Goal: Information Seeking & Learning: Learn about a topic

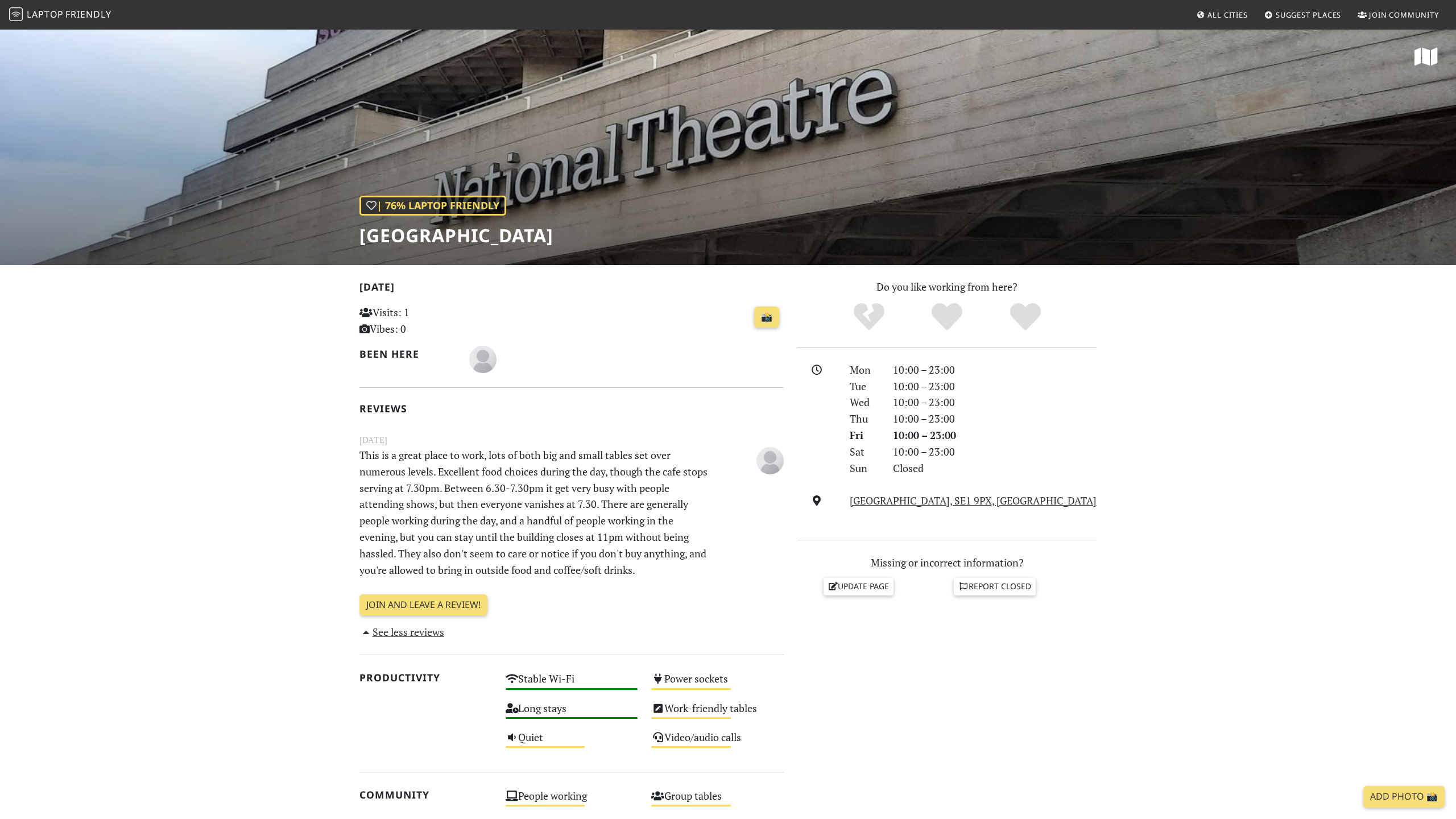
click at [50, 14] on span "Laptop" at bounding box center [44, 14] width 37 height 12
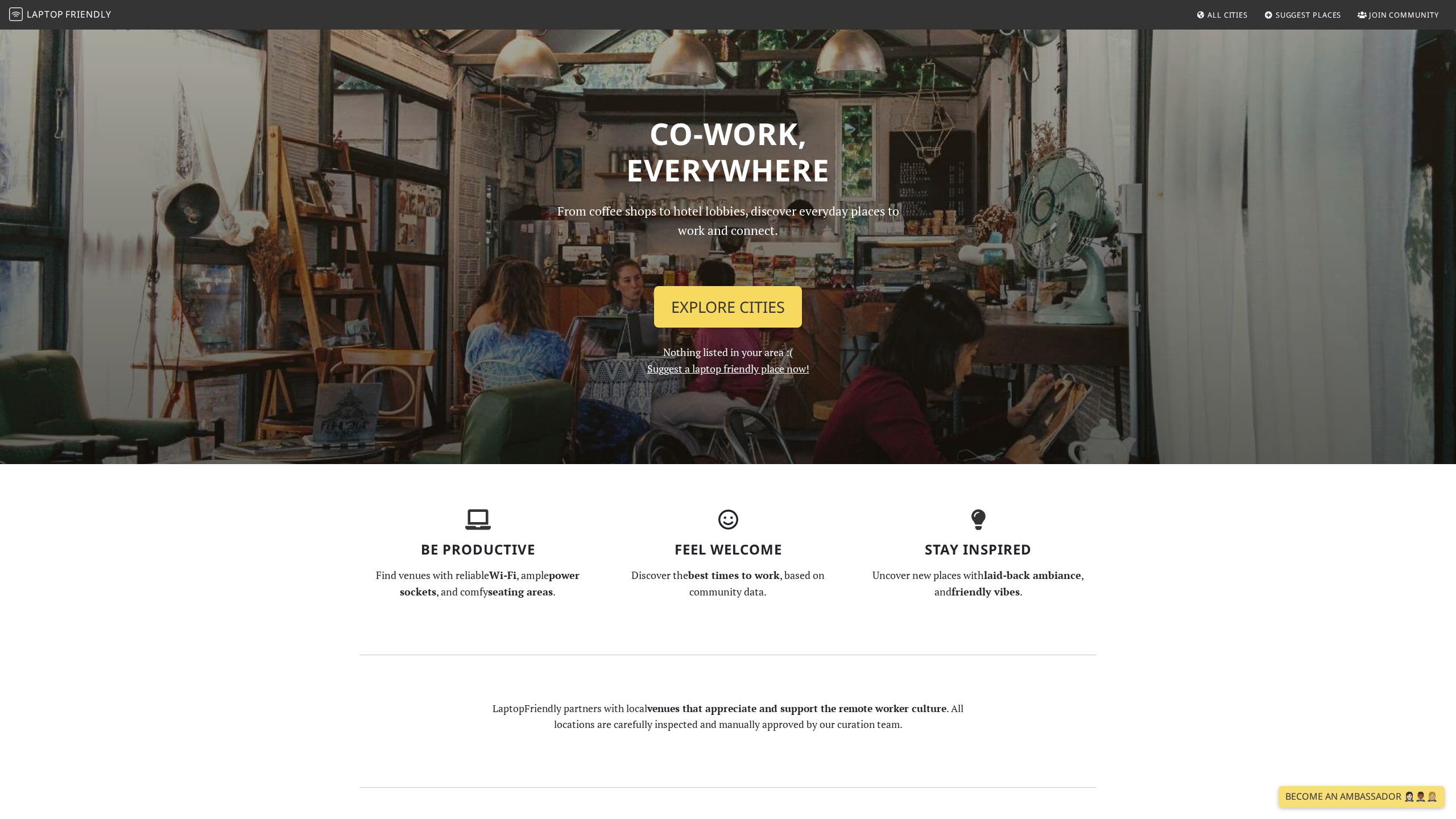
click at [695, 313] on link "Explore Cities" at bounding box center [728, 307] width 148 height 42
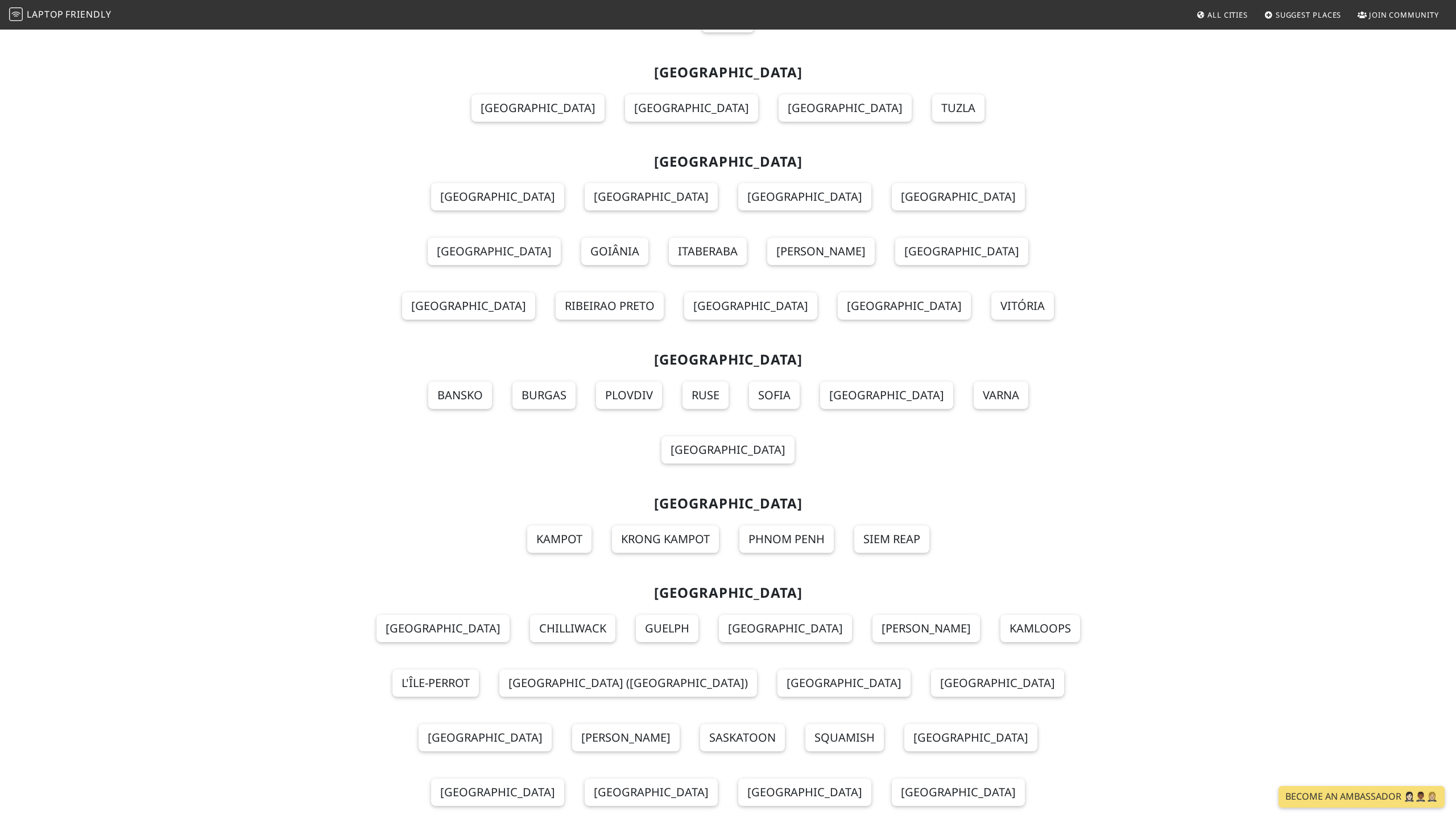
scroll to position [12134, 0]
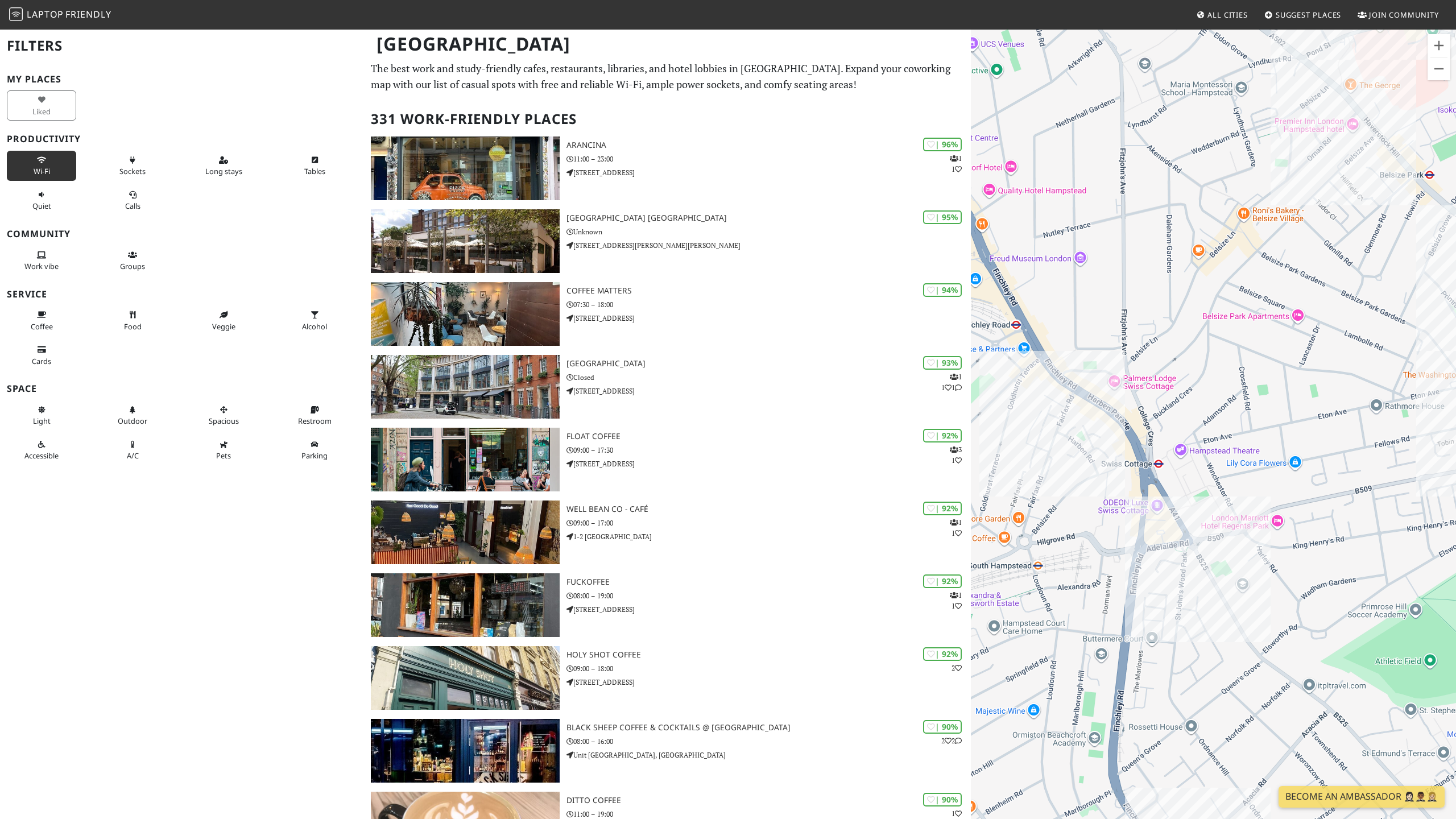
click at [49, 162] on button "Wi-Fi" at bounding box center [42, 166] width 70 height 30
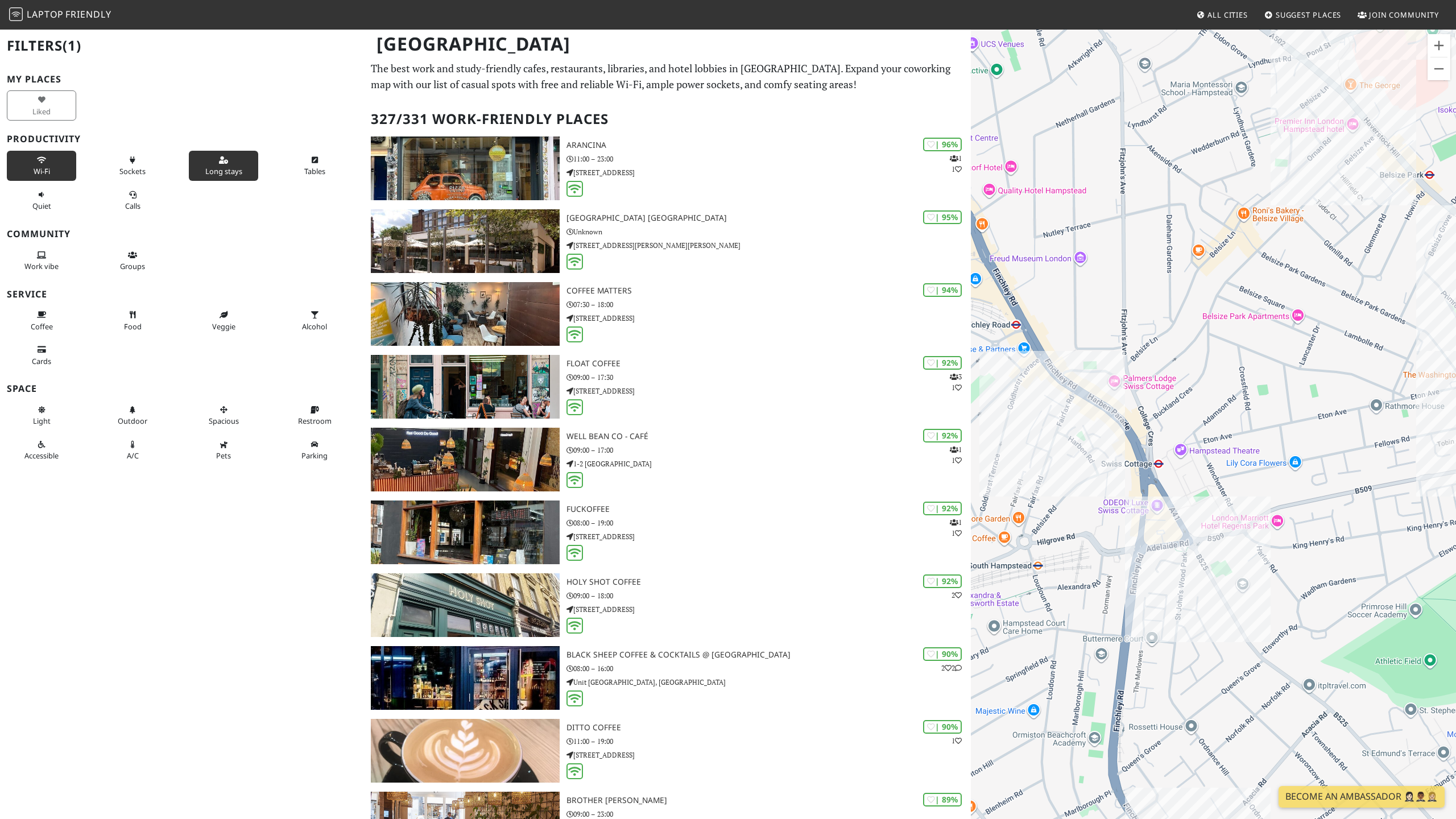
click at [235, 160] on button "Long stays" at bounding box center [224, 166] width 70 height 30
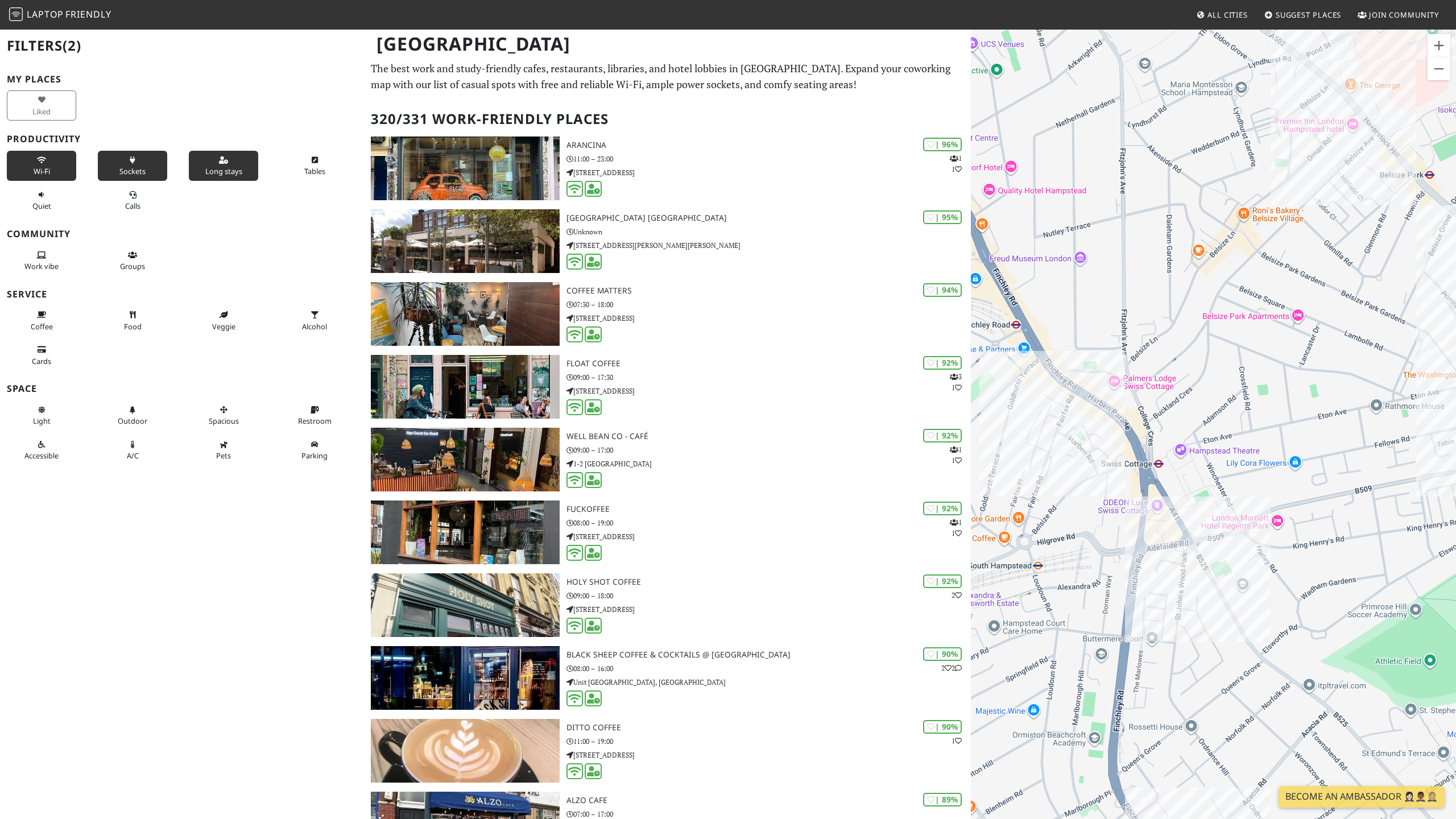
click at [133, 164] on button "Sockets" at bounding box center [133, 166] width 70 height 30
click at [134, 196] on icon at bounding box center [133, 195] width 9 height 7
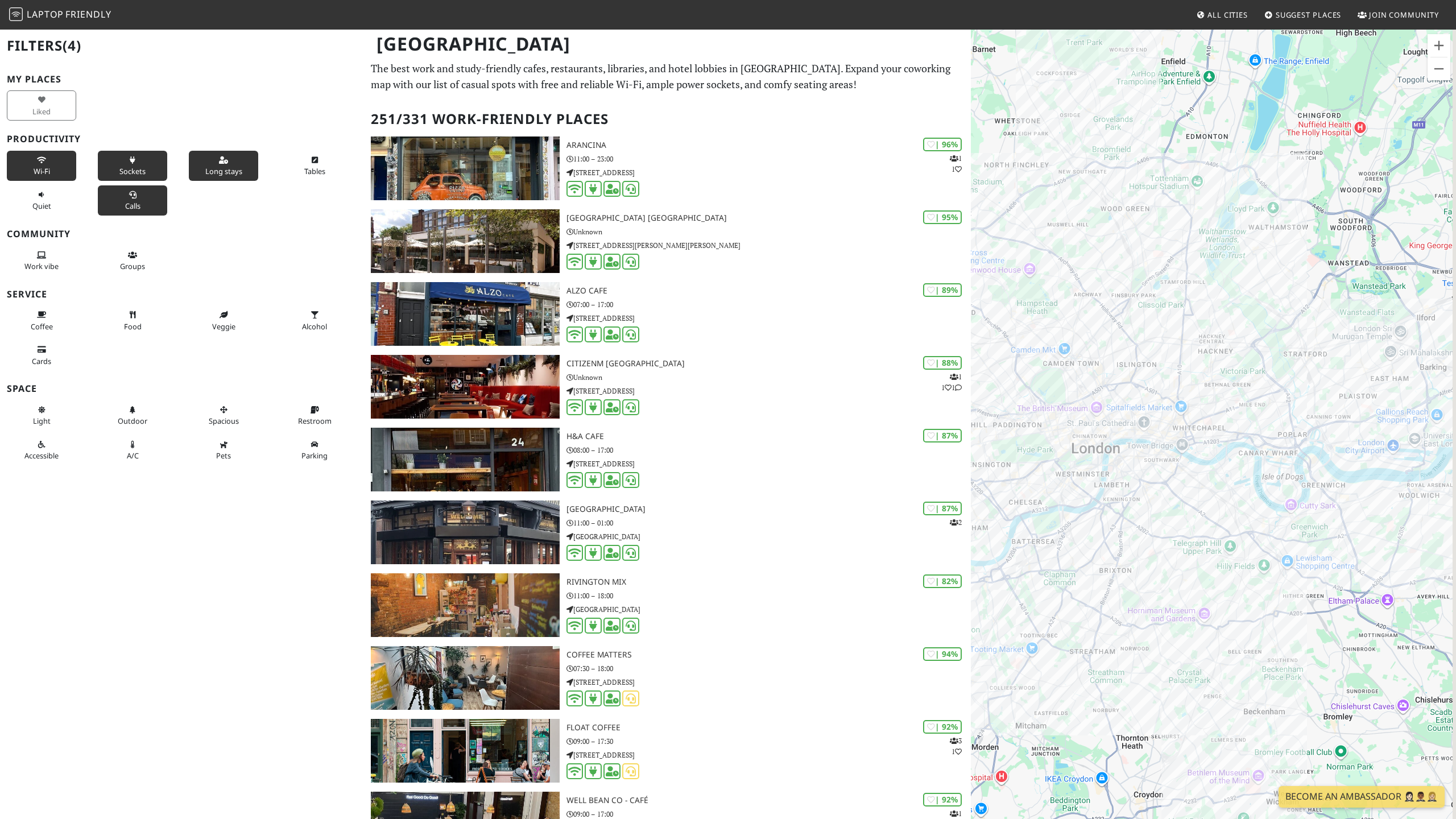
drag, startPoint x: 1210, startPoint y: 505, endPoint x: 1145, endPoint y: 461, distance: 78.5
click at [1145, 461] on div at bounding box center [1213, 438] width 485 height 819
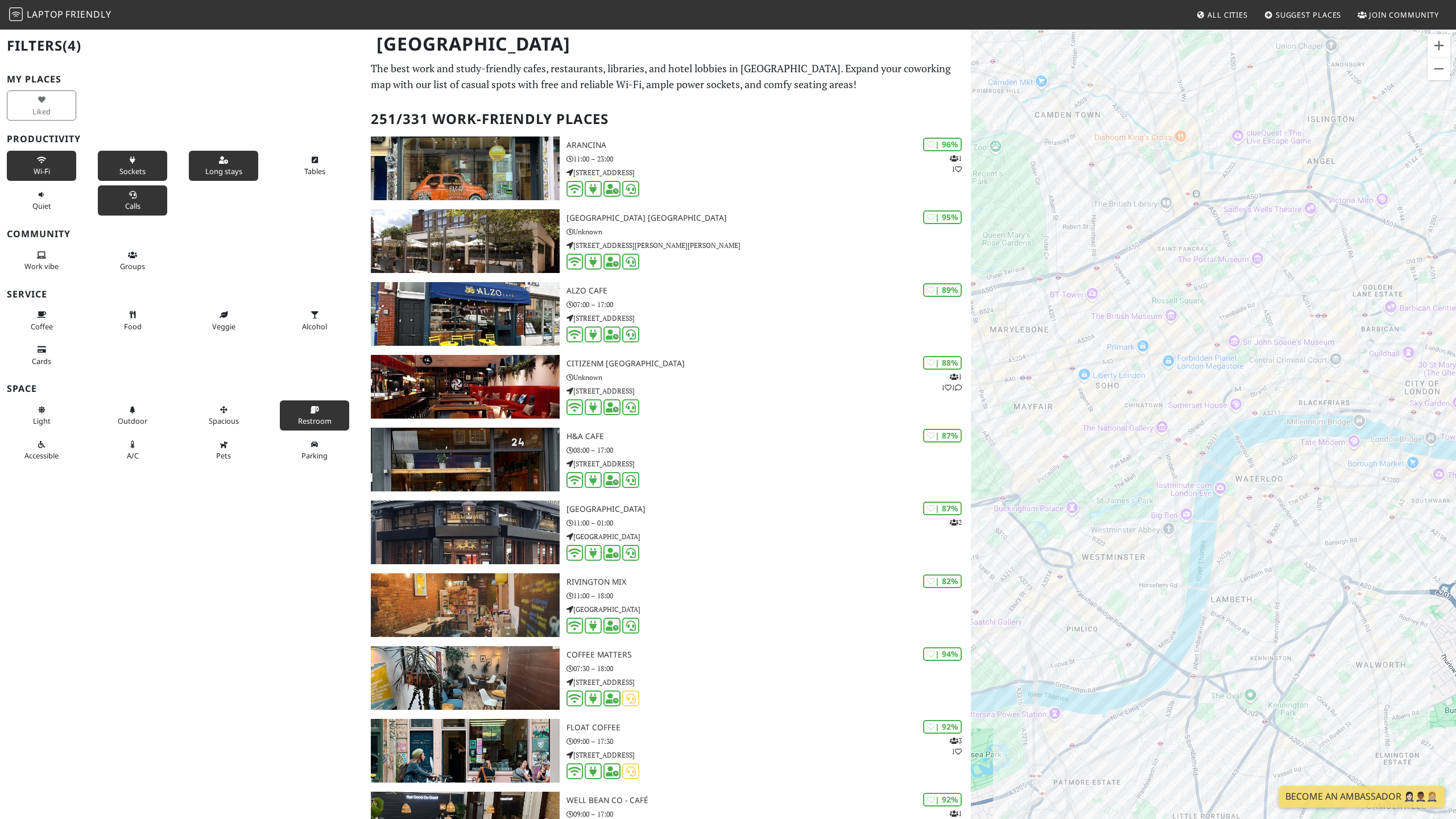
click at [318, 407] on icon at bounding box center [314, 410] width 9 height 7
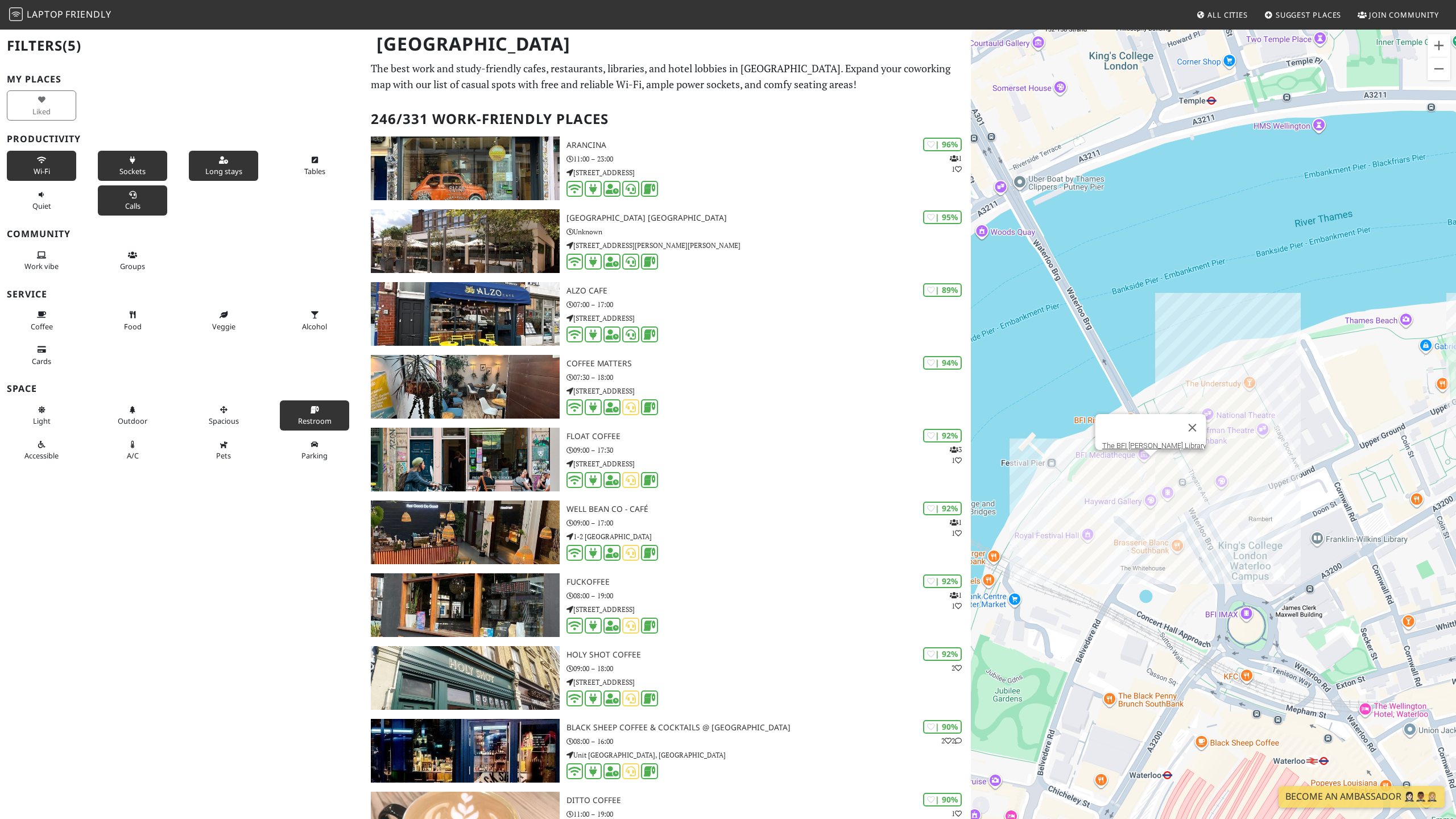
click at [1150, 462] on div "The BFI [PERSON_NAME] Library" at bounding box center [1213, 438] width 485 height 819
click at [1151, 441] on link "The BFI [PERSON_NAME] Library" at bounding box center [1154, 445] width 104 height 8
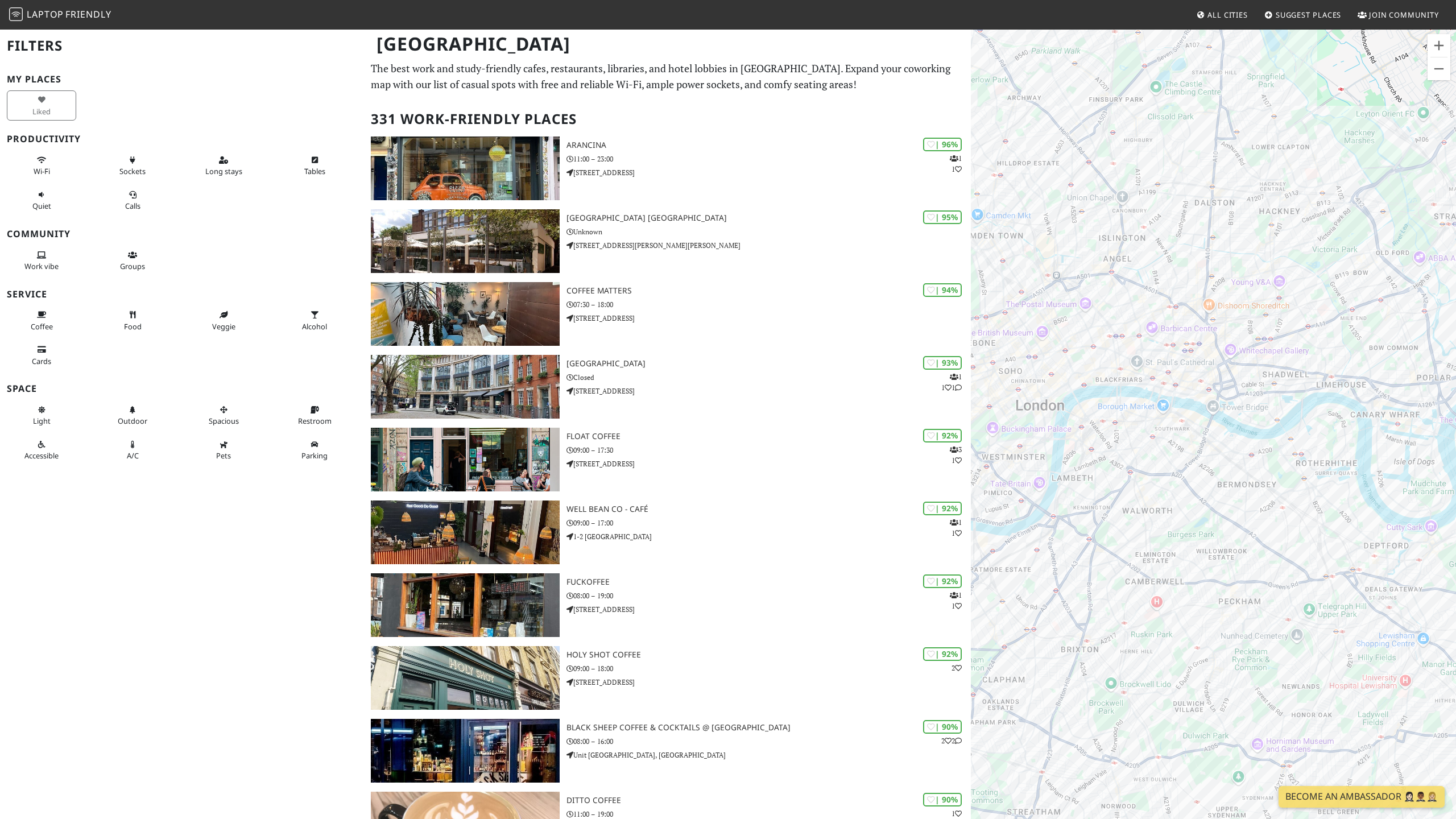
drag, startPoint x: 1097, startPoint y: 439, endPoint x: 1248, endPoint y: 459, distance: 152.3
click at [1248, 459] on div at bounding box center [1213, 438] width 485 height 819
click at [54, 160] on button "Wi-Fi" at bounding box center [42, 166] width 70 height 30
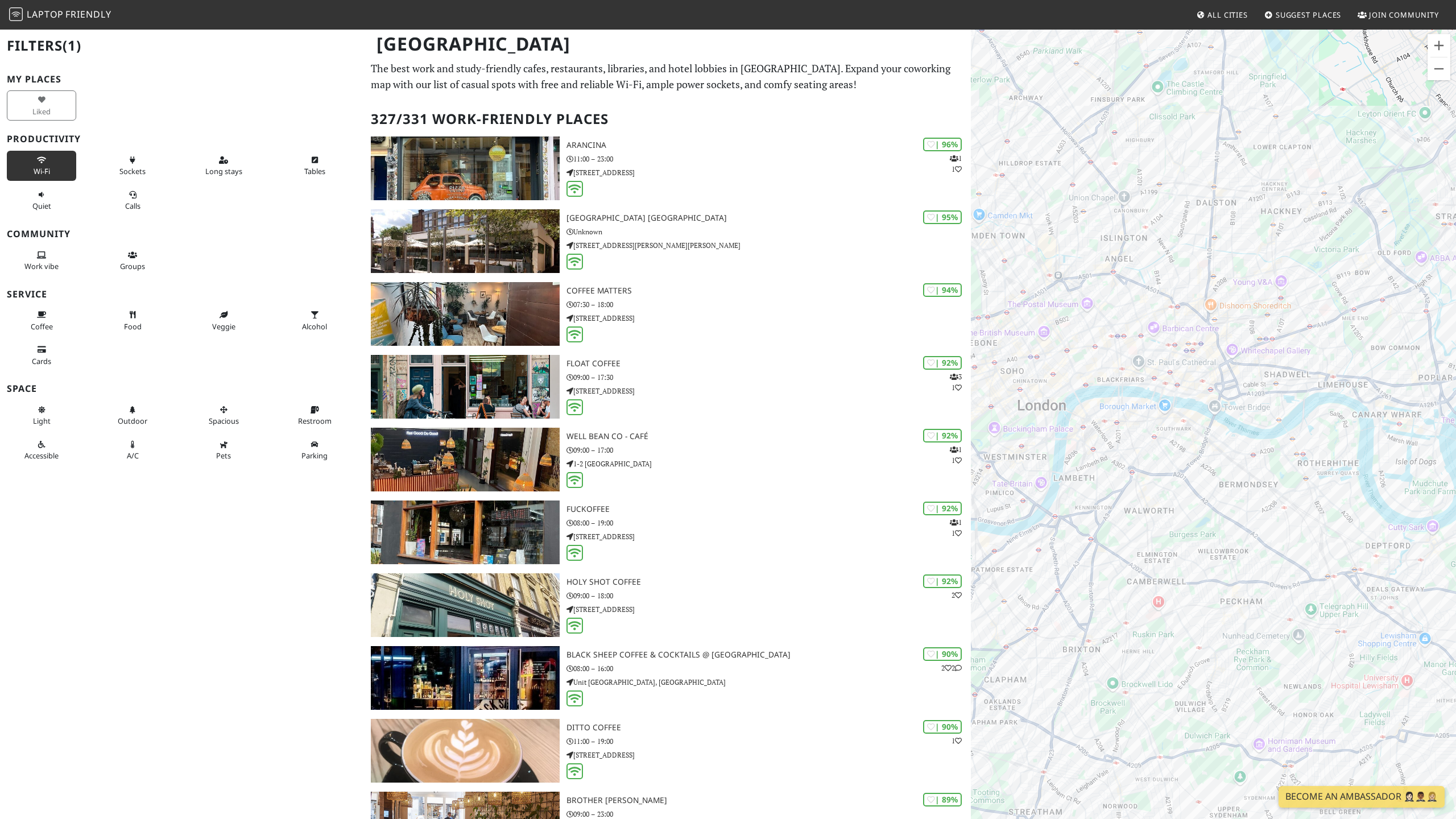
click at [120, 160] on button "Sockets" at bounding box center [133, 166] width 70 height 30
click at [239, 167] on span "Long stays" at bounding box center [224, 171] width 37 height 10
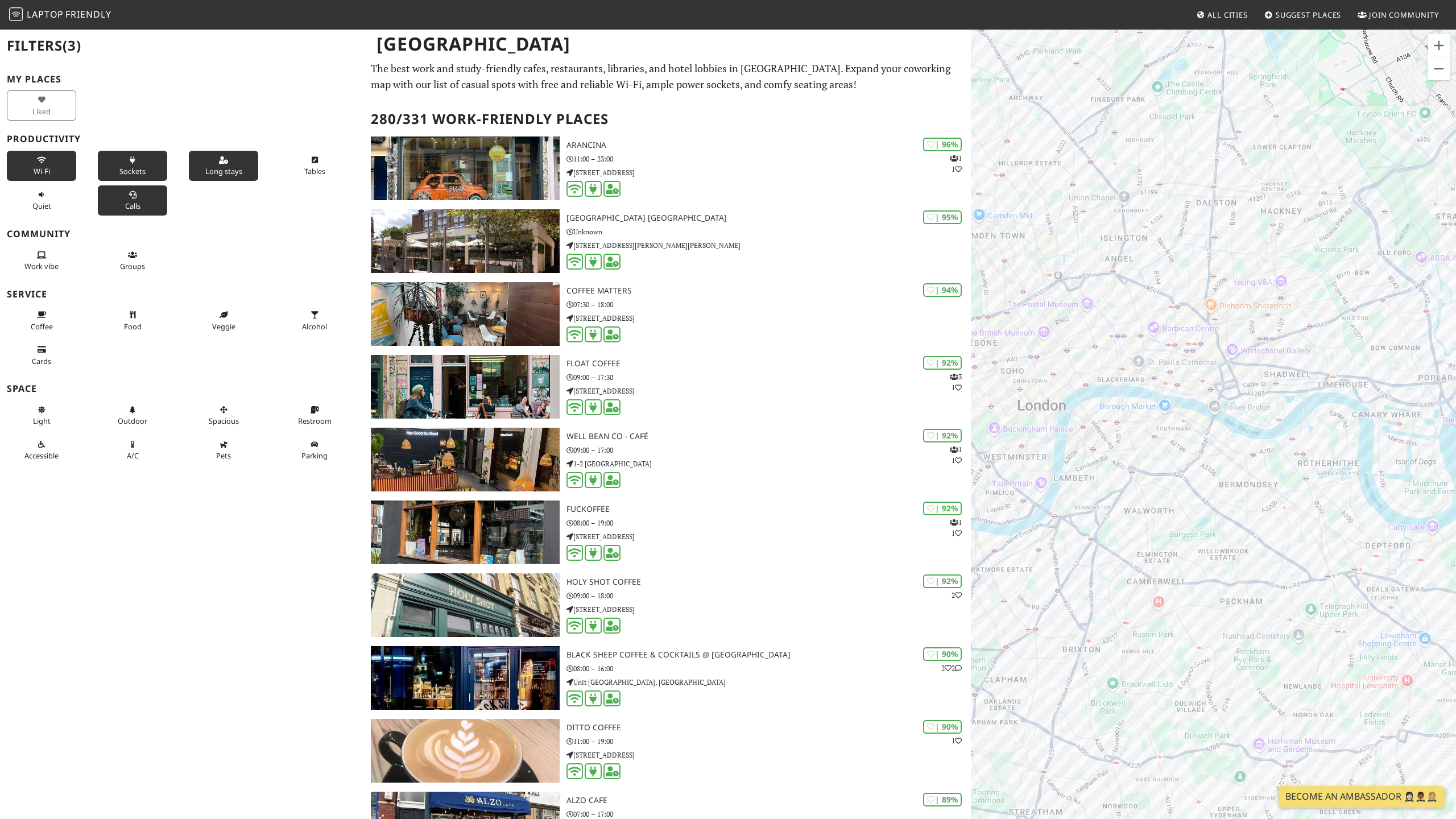
click at [132, 204] on span "Calls" at bounding box center [133, 206] width 15 height 10
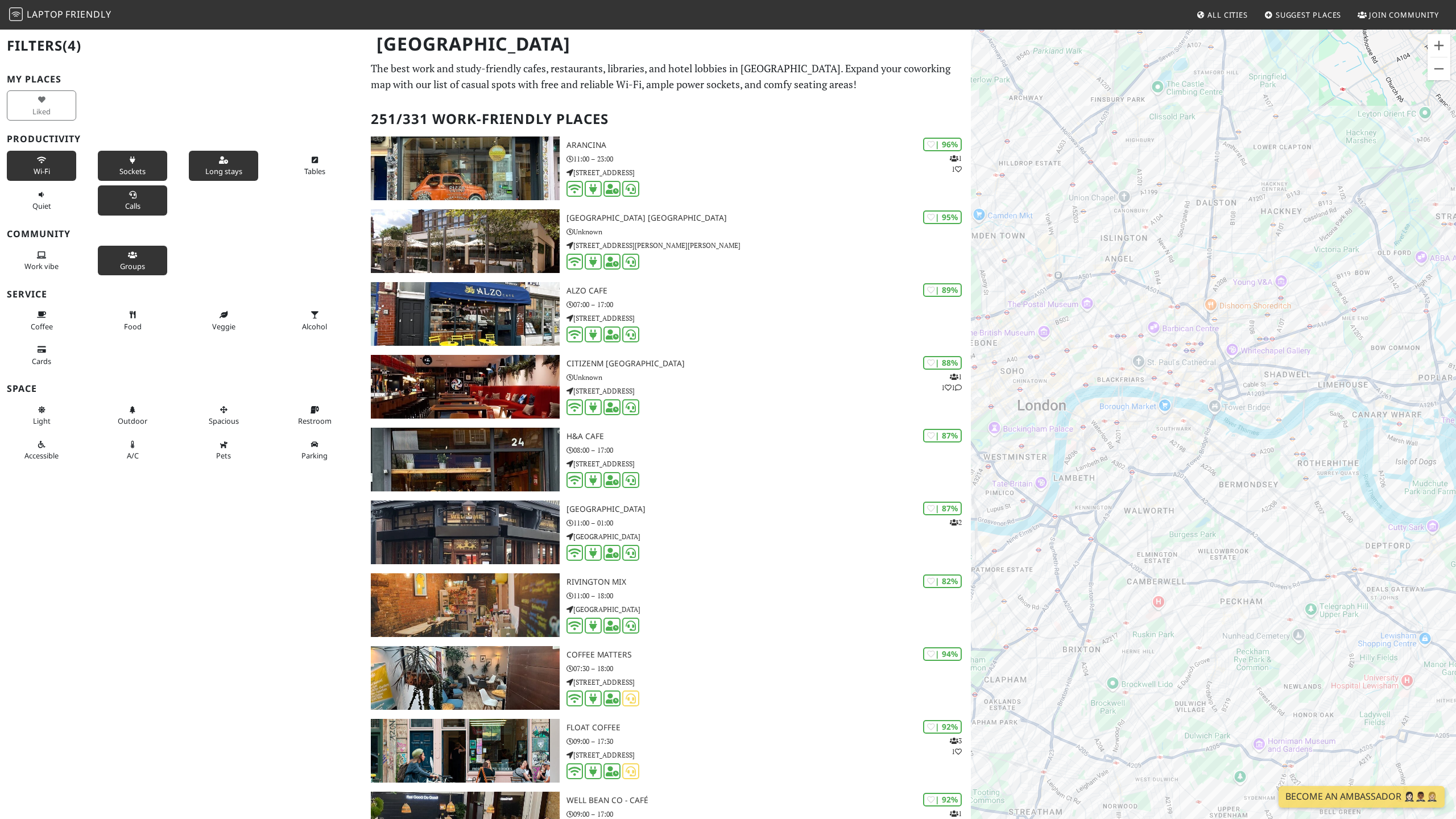
click at [139, 260] on button "Groups" at bounding box center [133, 260] width 70 height 30
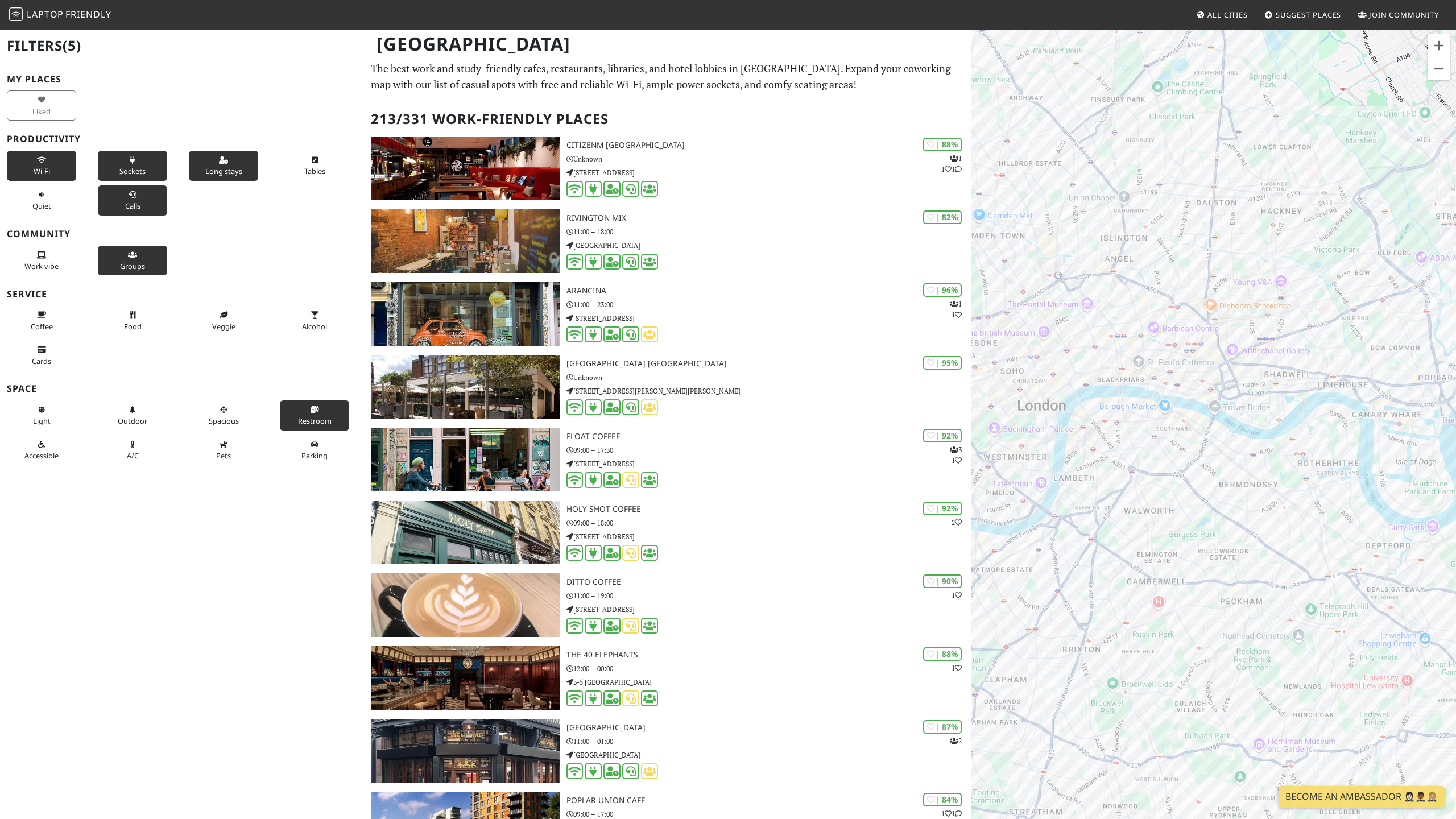
click at [323, 414] on button "Restroom" at bounding box center [314, 416] width 70 height 30
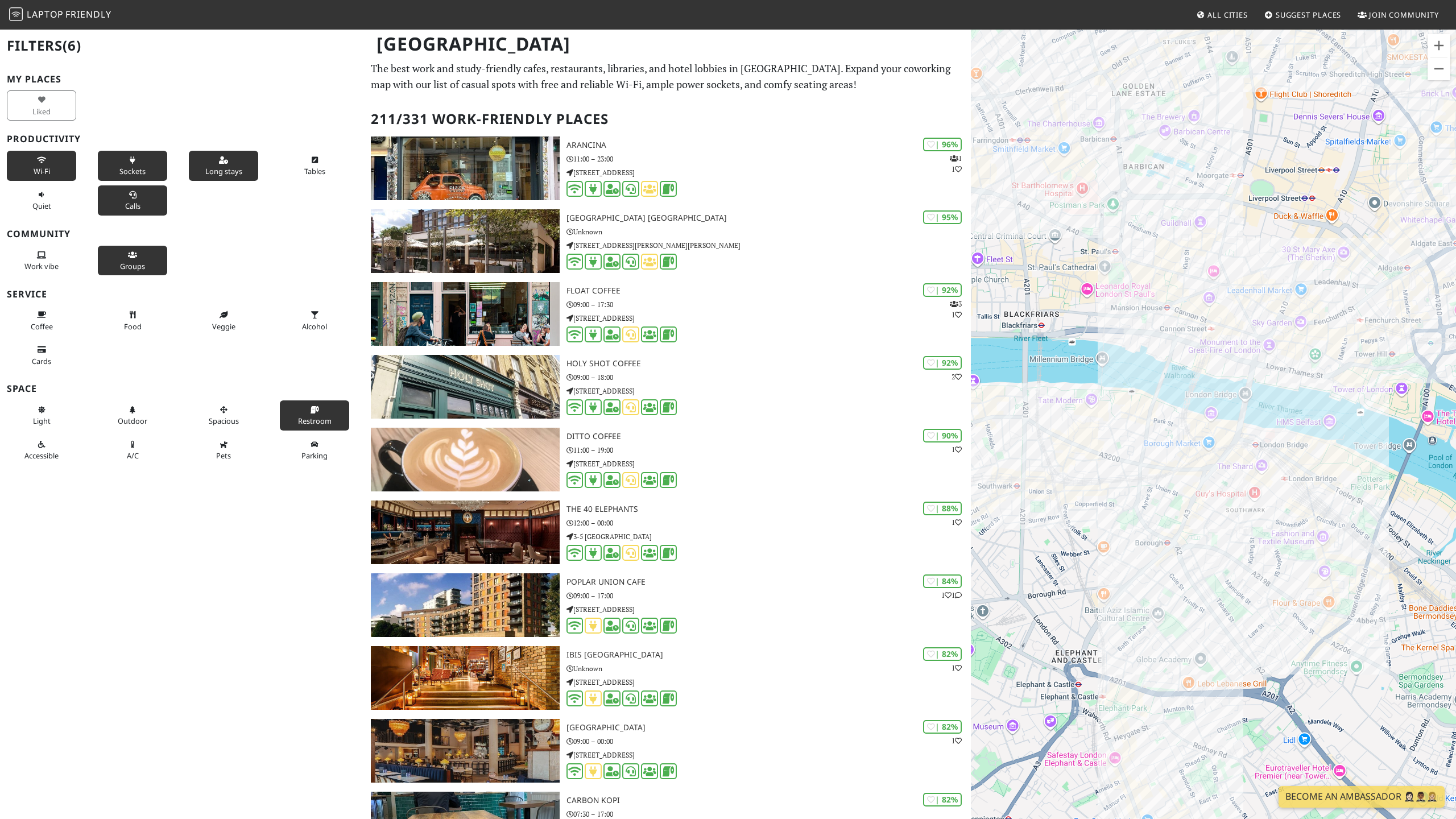
drag, startPoint x: 1286, startPoint y: 397, endPoint x: 1173, endPoint y: 412, distance: 114.0
click at [1173, 412] on div at bounding box center [1213, 438] width 485 height 819
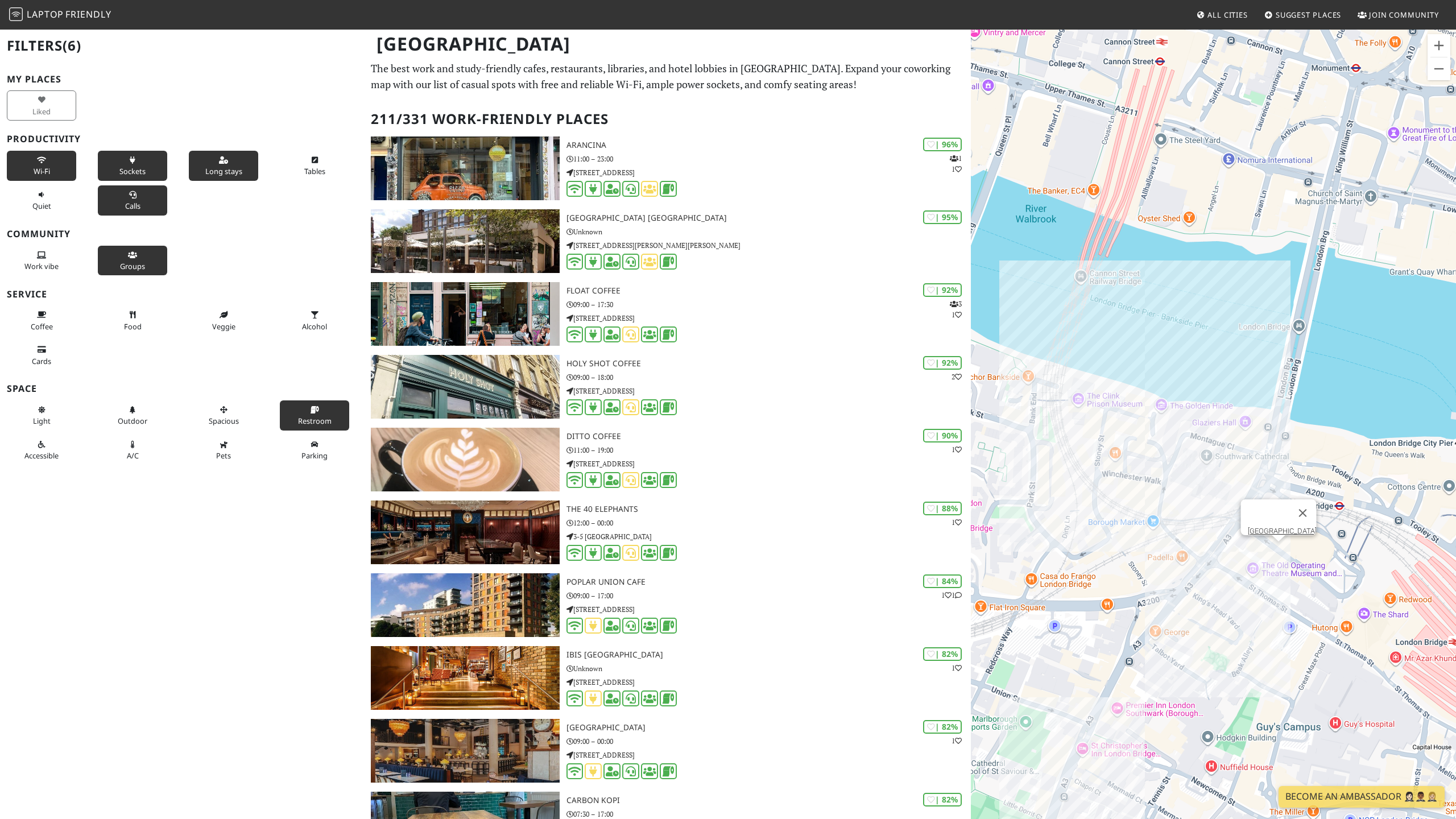
click at [1278, 550] on div "[GEOGRAPHIC_DATA]" at bounding box center [1213, 438] width 485 height 819
click at [1282, 527] on link "[GEOGRAPHIC_DATA]" at bounding box center [1282, 531] width 69 height 8
click at [1306, 503] on button "Close" at bounding box center [1303, 513] width 27 height 27
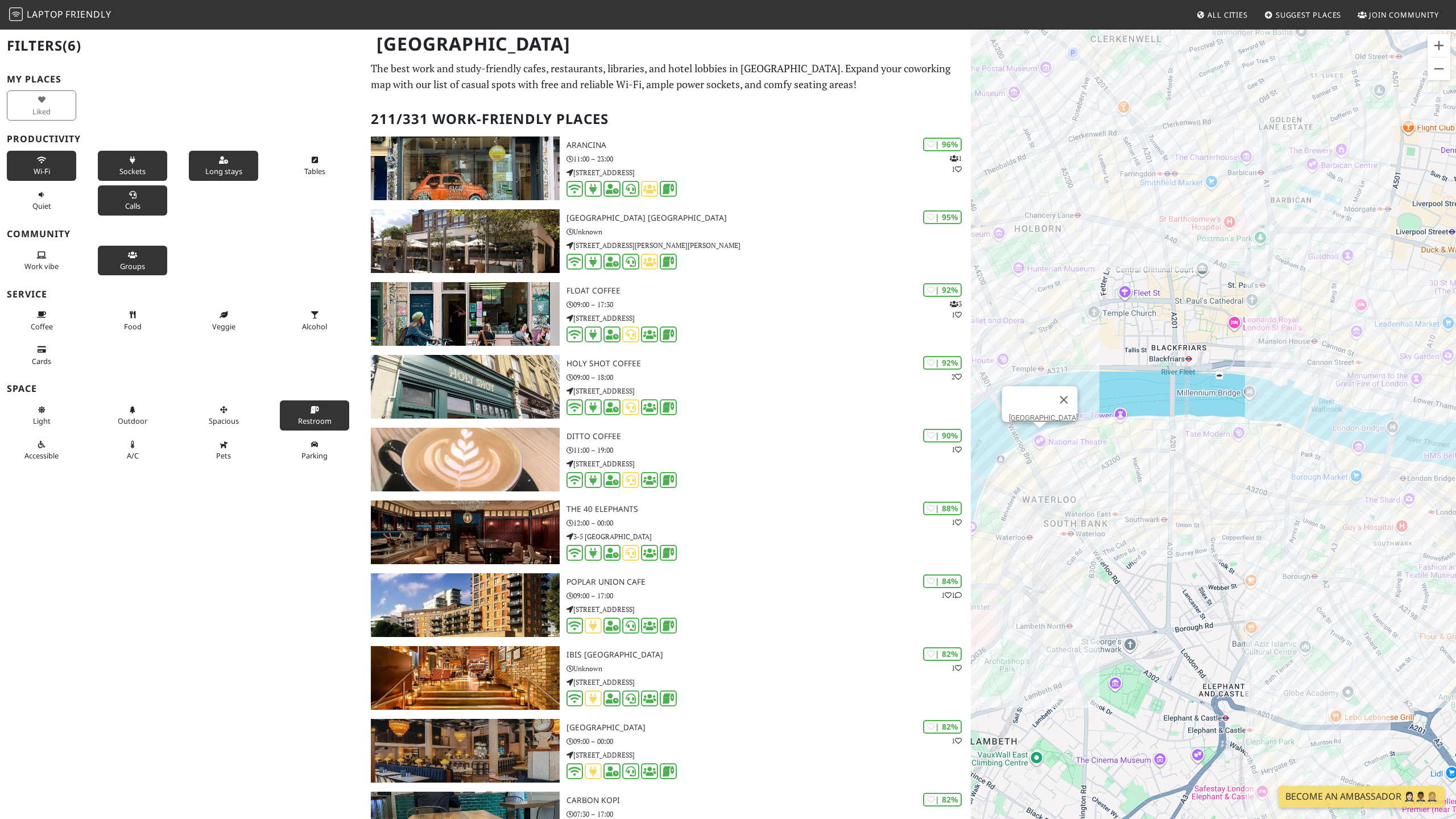
click at [1042, 434] on div "[GEOGRAPHIC_DATA]" at bounding box center [1213, 438] width 485 height 819
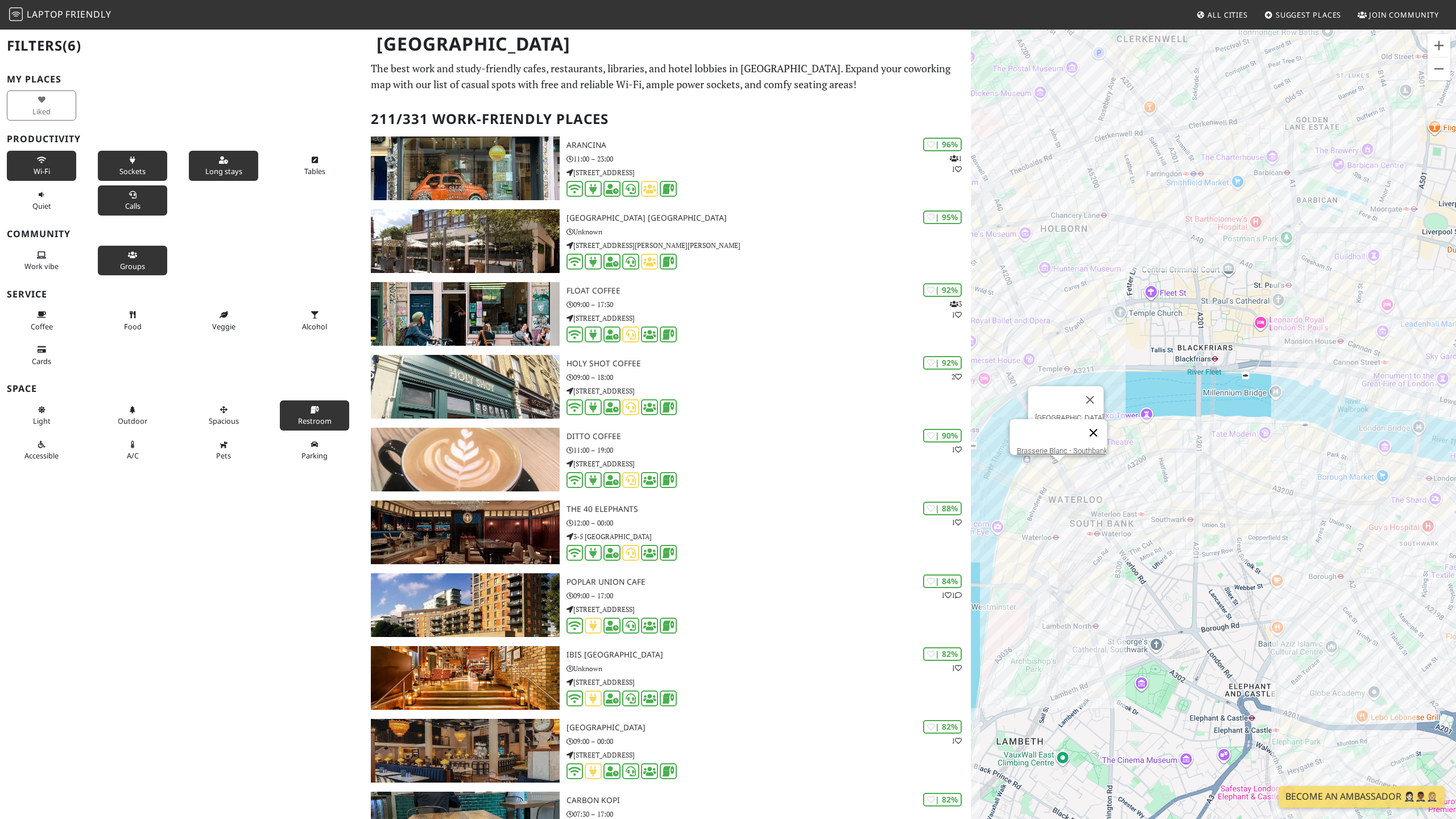
click at [1099, 425] on button "Close" at bounding box center [1094, 433] width 27 height 27
click at [1089, 391] on button "Close" at bounding box center [1090, 400] width 27 height 27
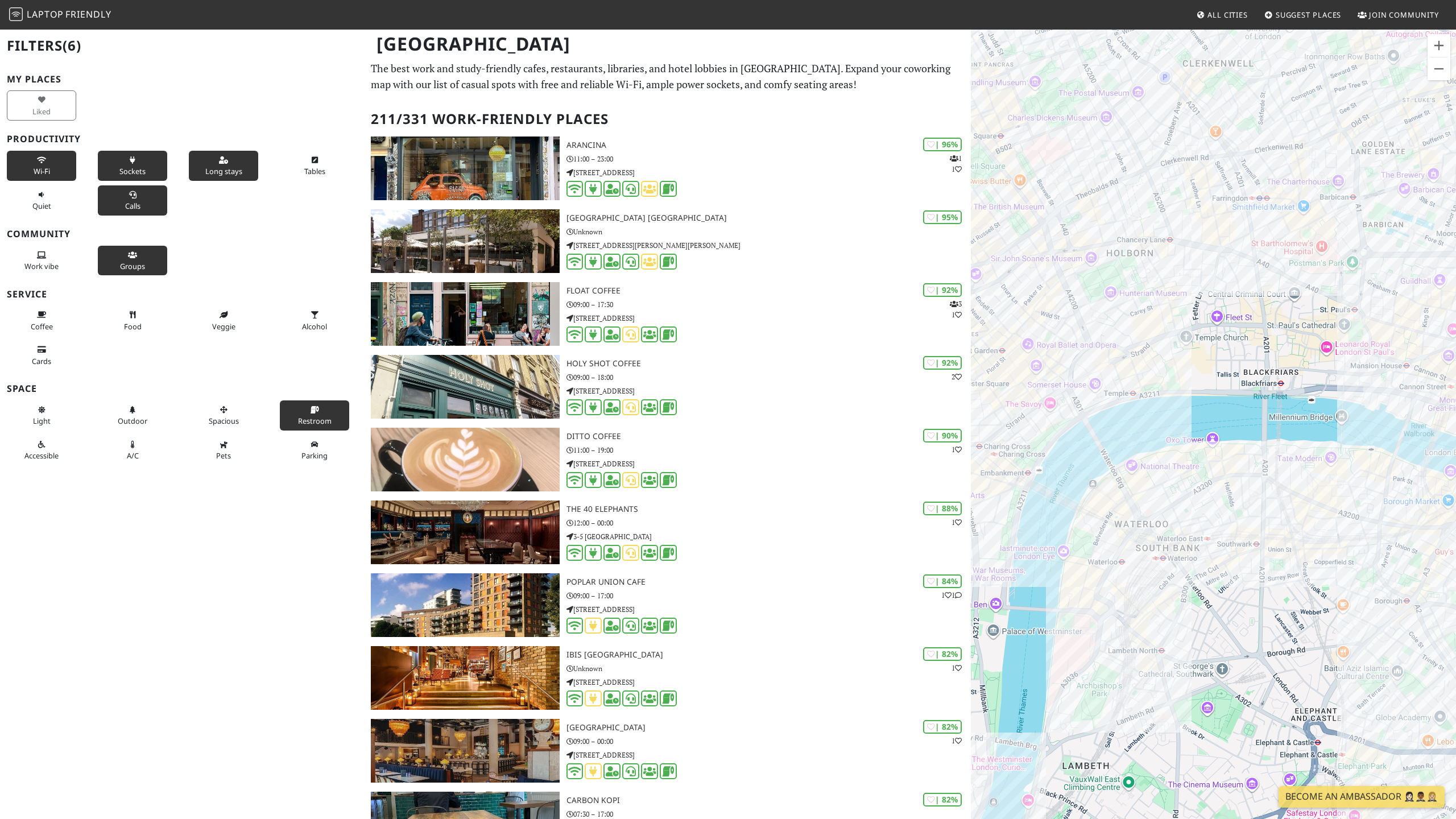
drag, startPoint x: 1084, startPoint y: 411, endPoint x: 1156, endPoint y: 438, distance: 76.9
click at [1156, 438] on div at bounding box center [1213, 438] width 485 height 819
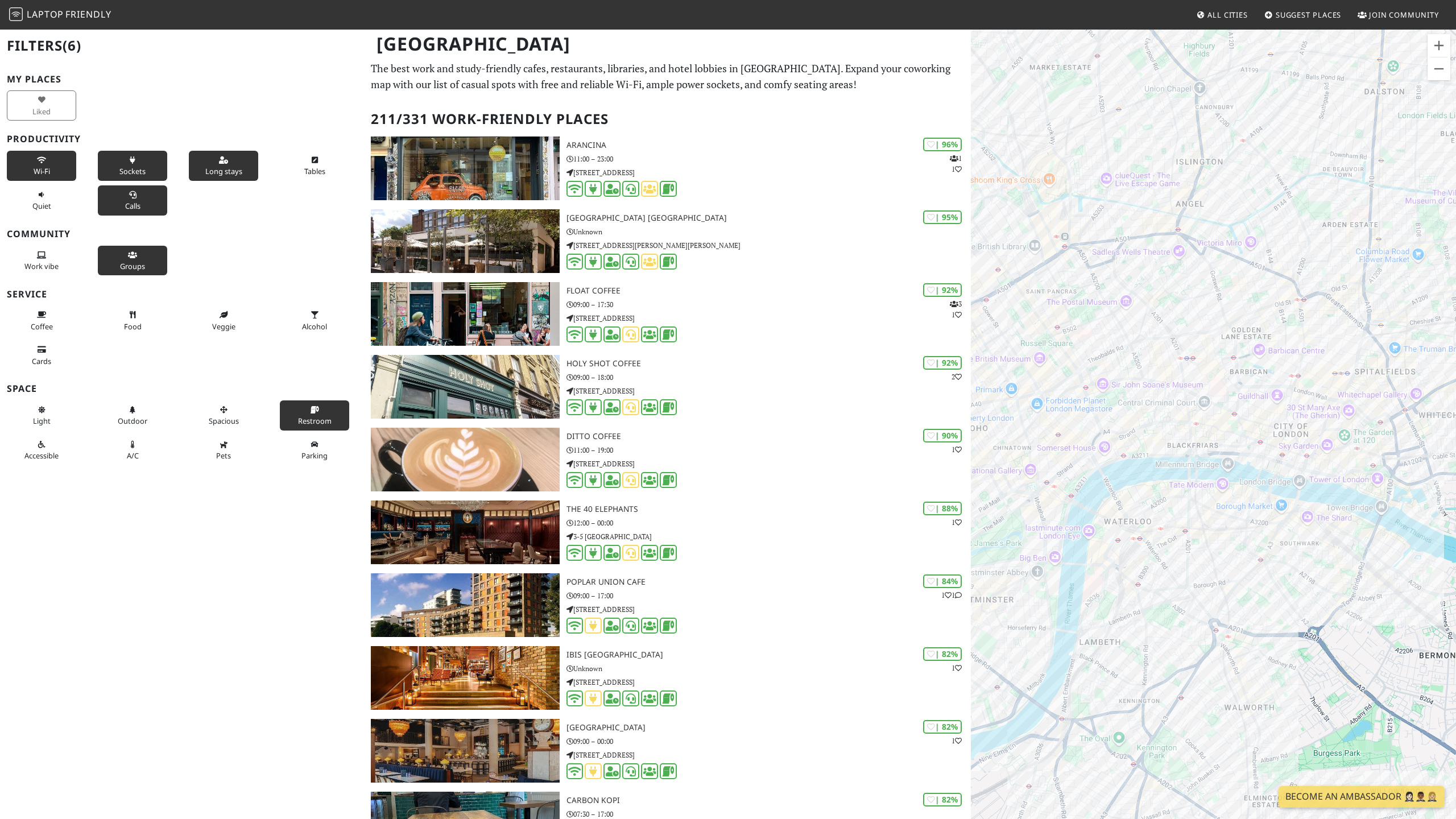
drag, startPoint x: 1104, startPoint y: 535, endPoint x: 1135, endPoint y: 530, distance: 31.4
click at [1135, 530] on div at bounding box center [1213, 438] width 485 height 819
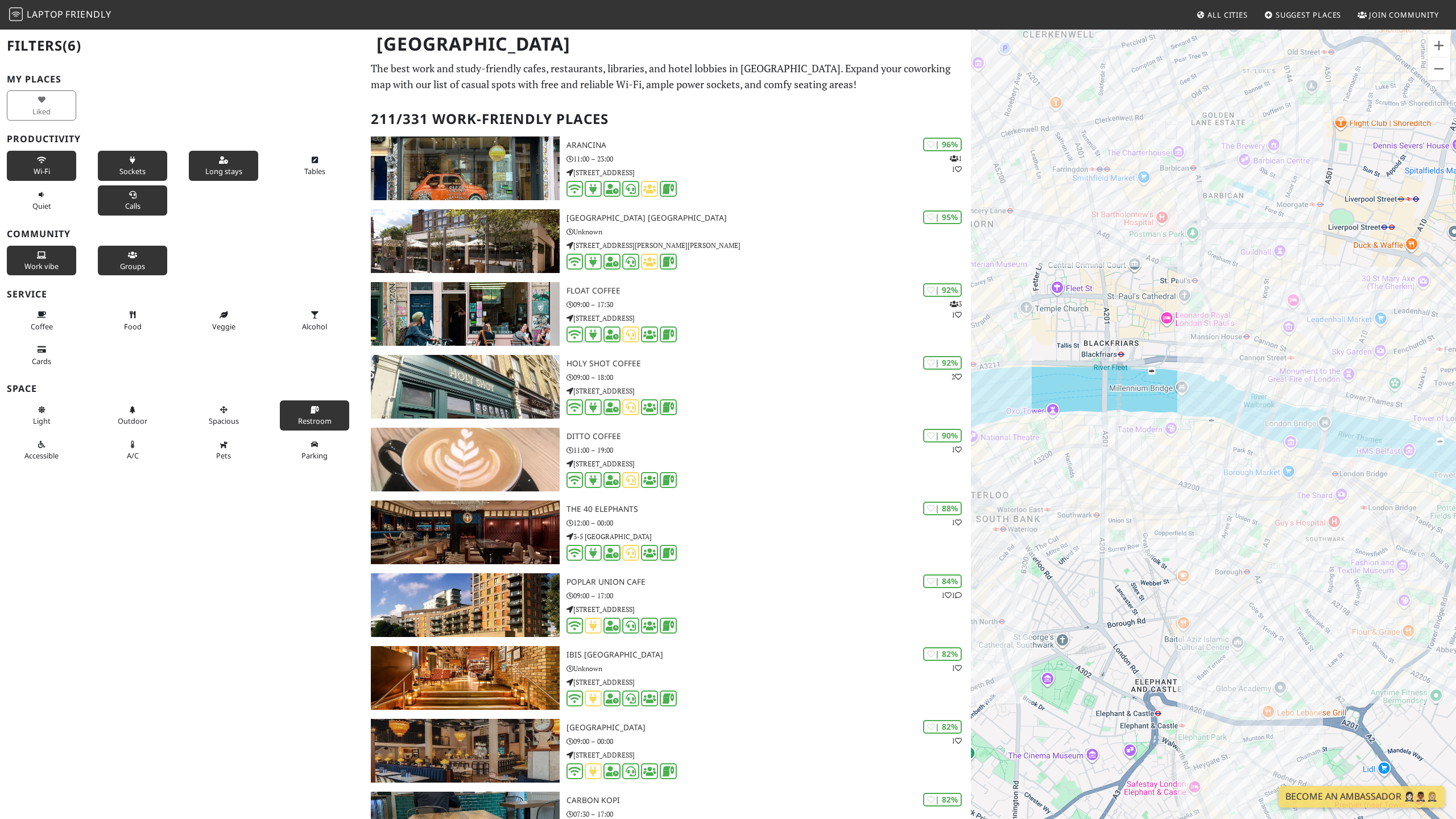
click at [31, 260] on button "Work vibe" at bounding box center [42, 260] width 70 height 30
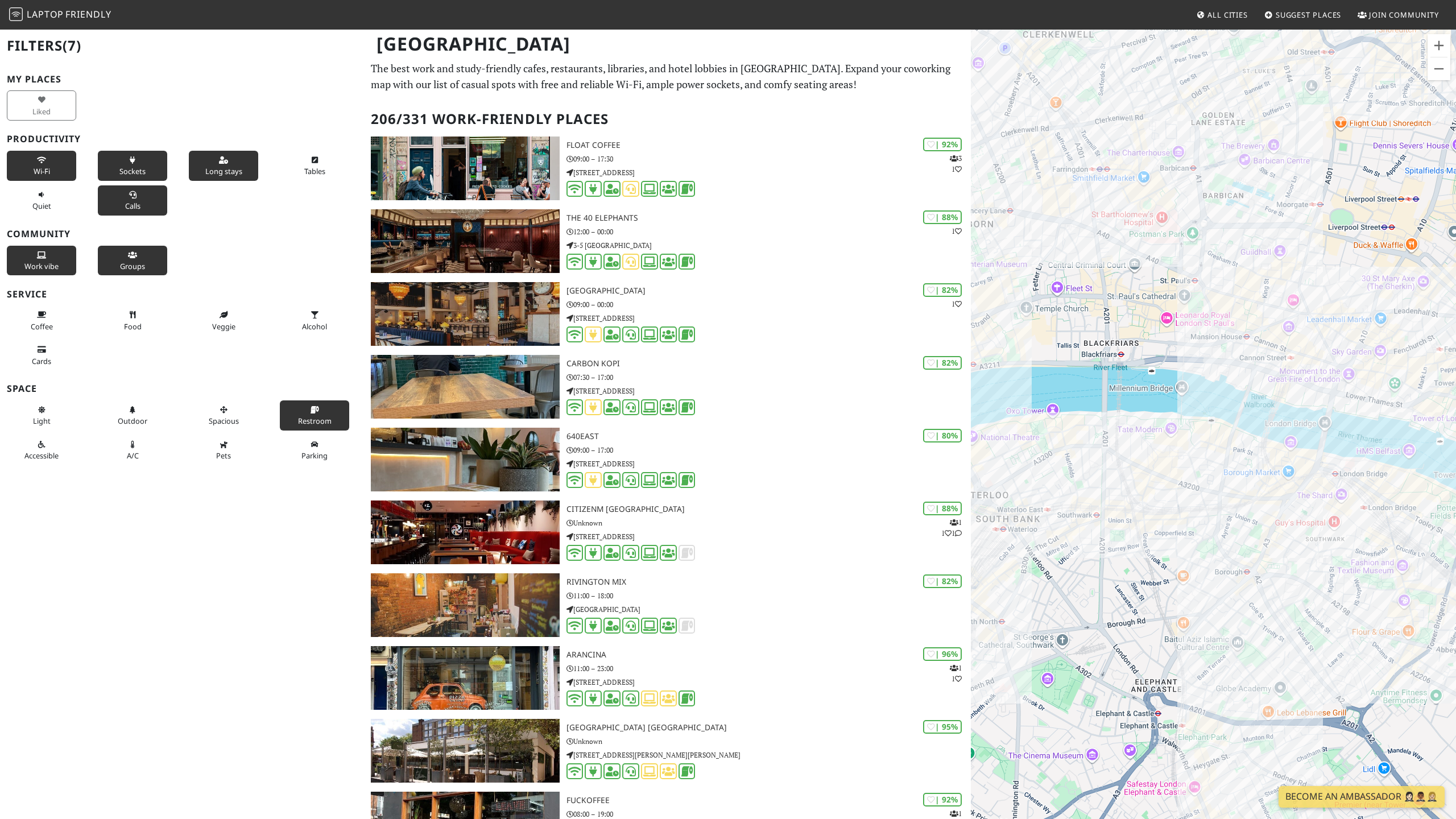
click at [31, 260] on button "Work vibe" at bounding box center [42, 260] width 70 height 30
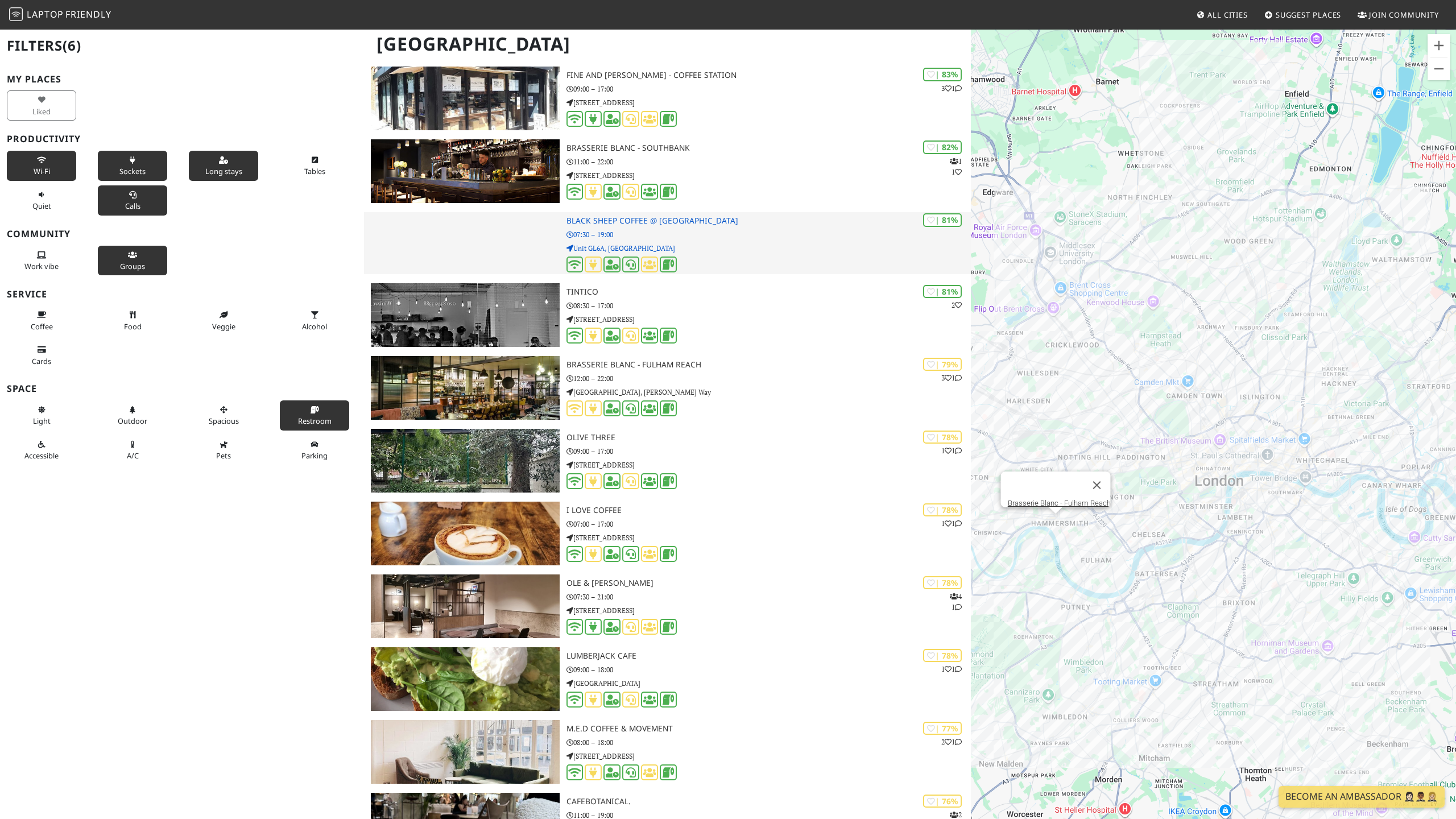
scroll to position [1892, 0]
